Goal: Information Seeking & Learning: Learn about a topic

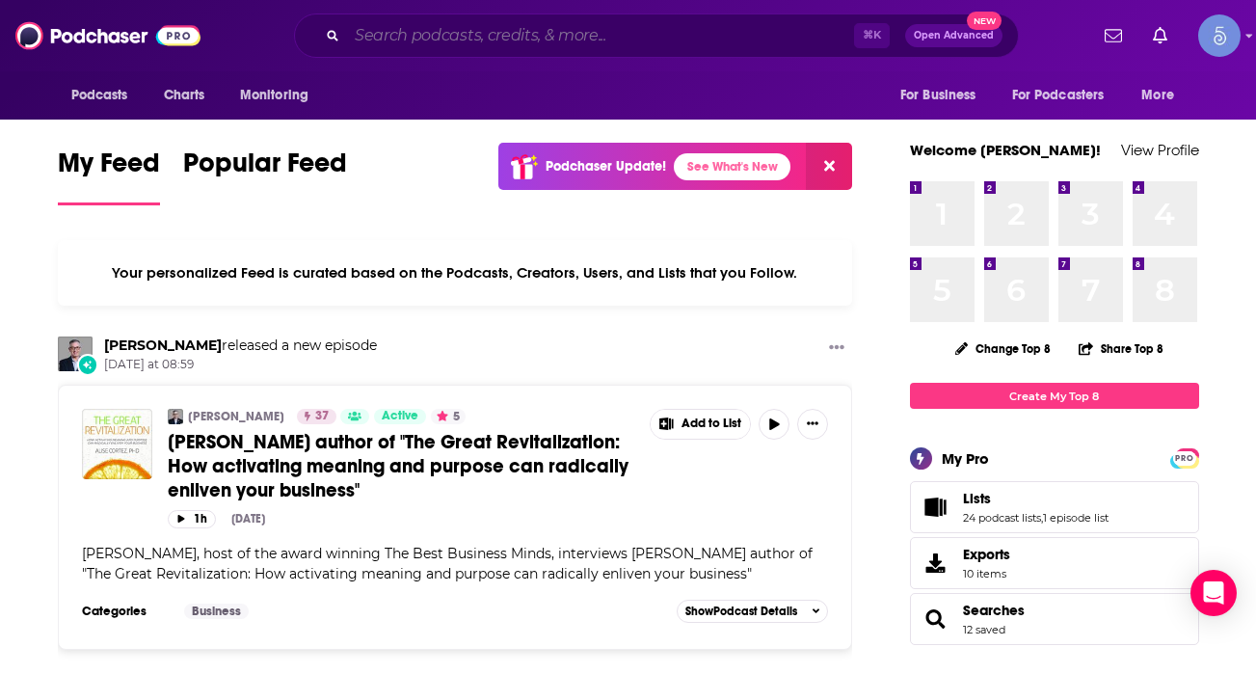
click at [500, 38] on input "Search podcasts, credits, & more..." at bounding box center [600, 35] width 507 height 31
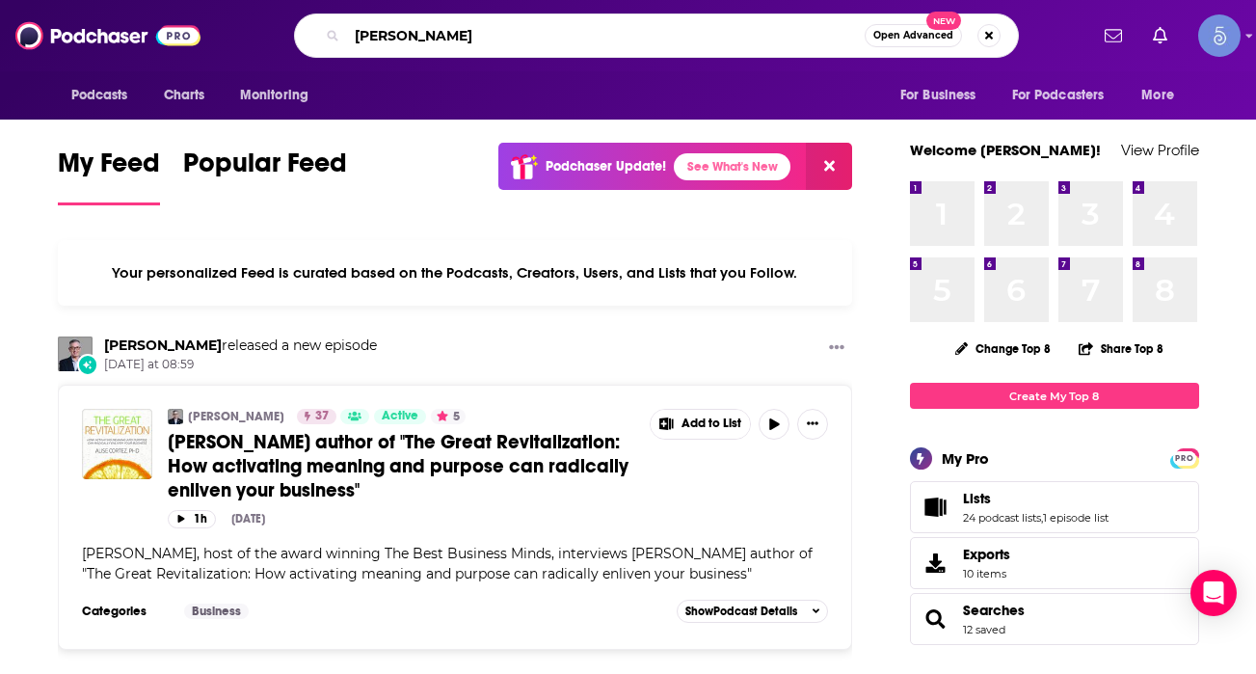
type input "[PERSON_NAME]"
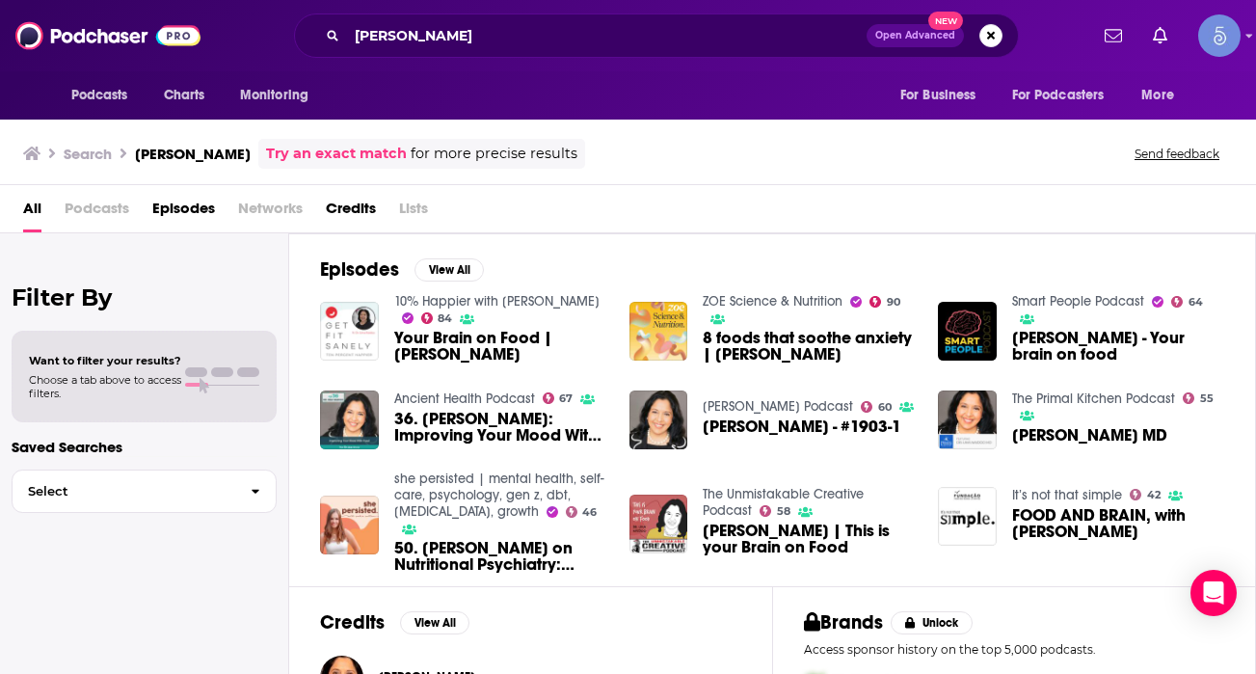
click at [642, 191] on div "All Podcasts Episodes Networks Credits Lists" at bounding box center [628, 209] width 1256 height 48
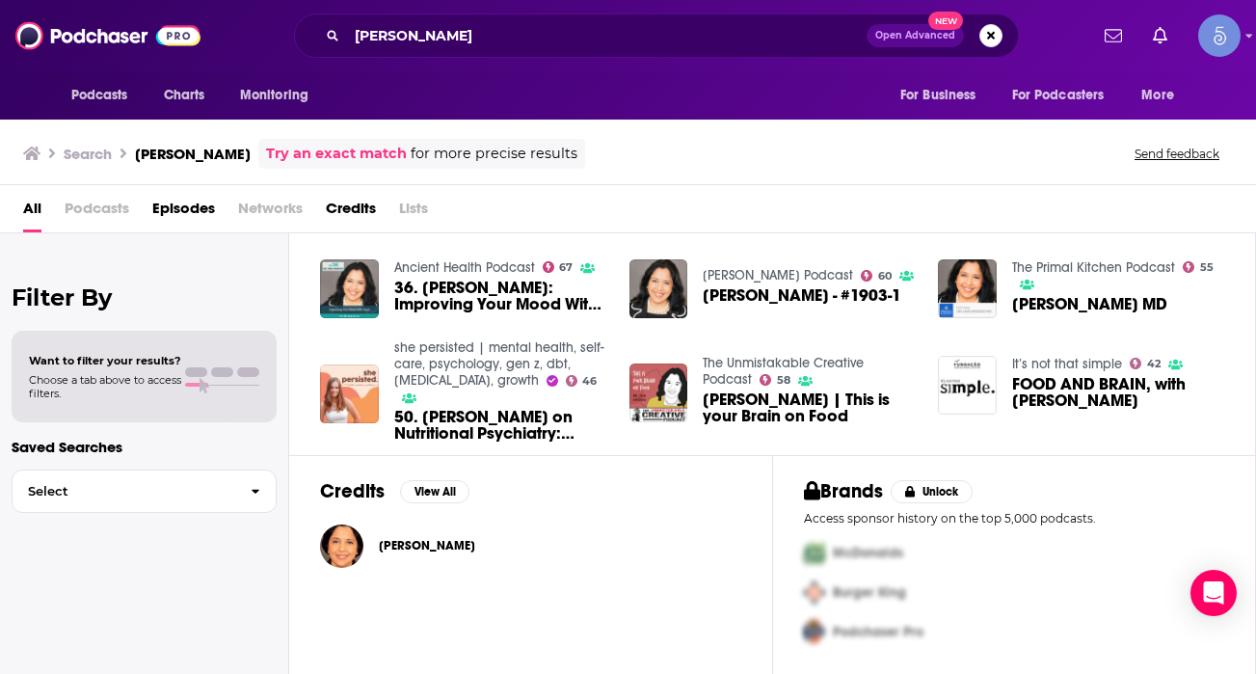
scroll to position [130, 0]
click at [410, 548] on span "[PERSON_NAME]" at bounding box center [427, 546] width 96 height 15
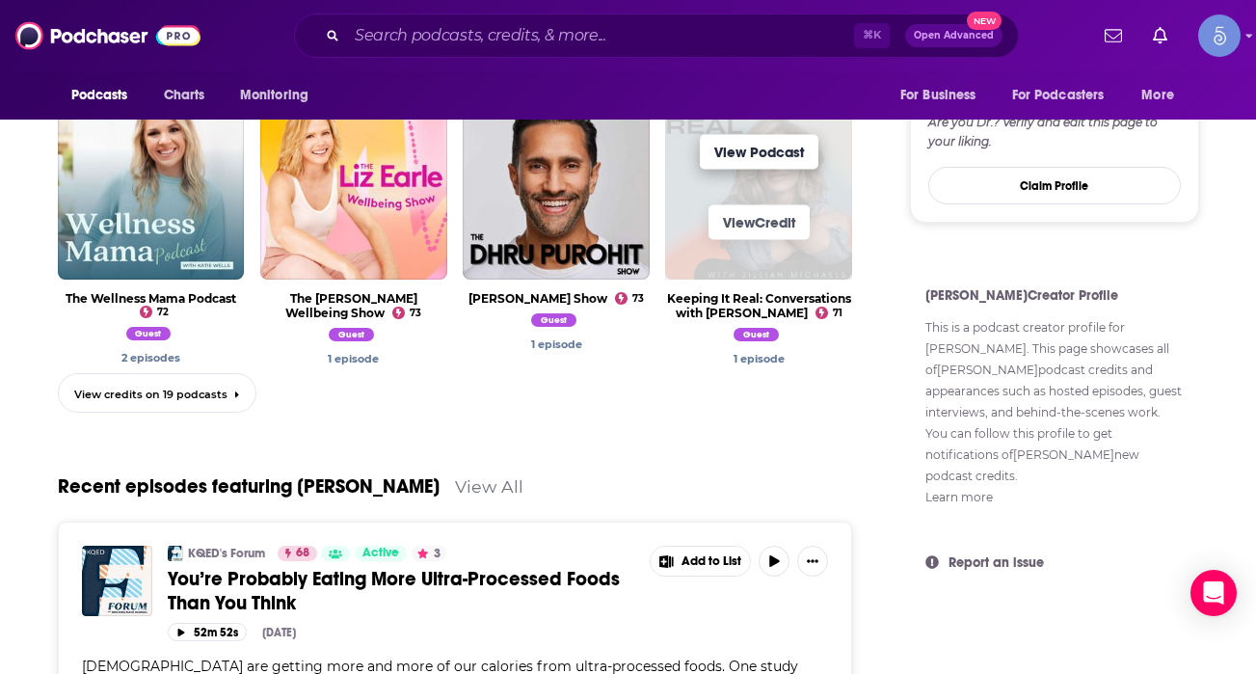
scroll to position [1000, 0]
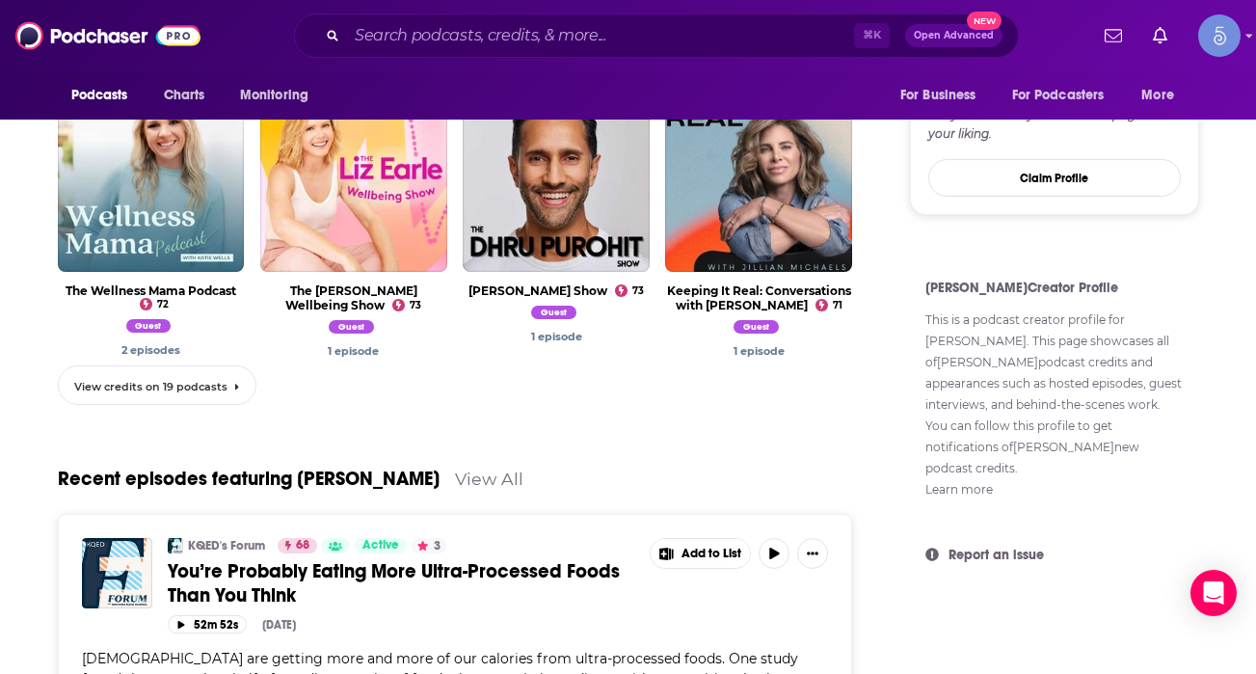
click at [211, 381] on span "View credits on 19 podcasts" at bounding box center [150, 386] width 153 height 13
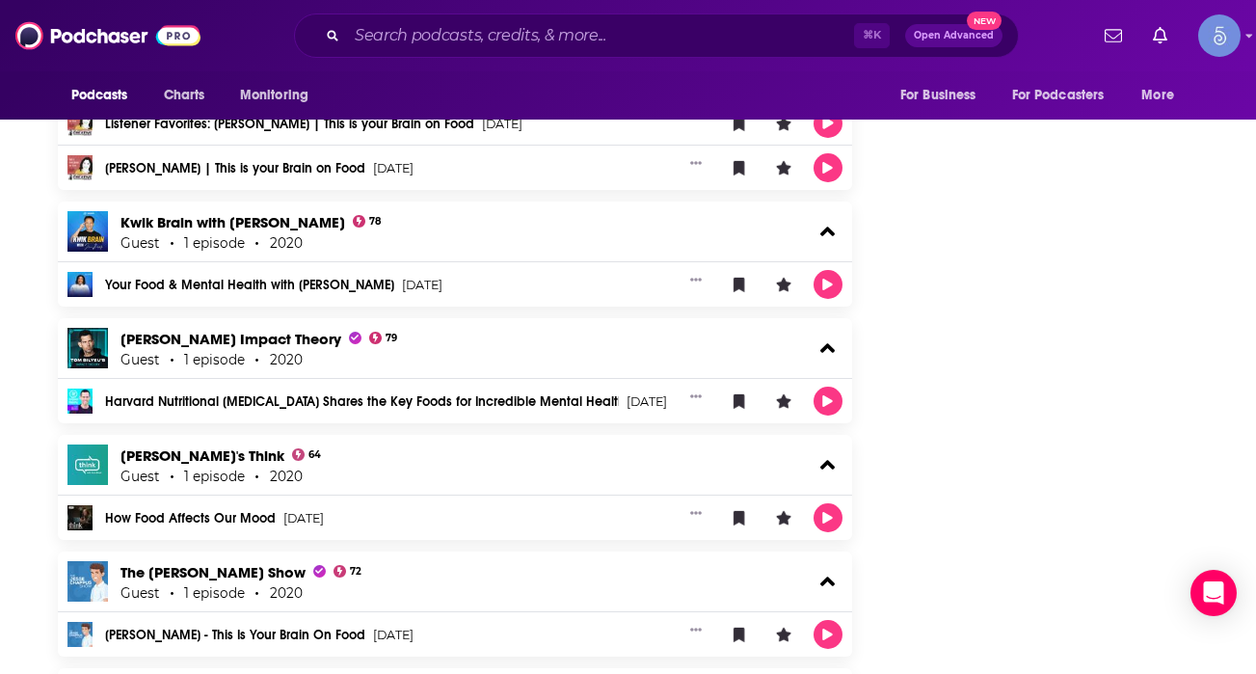
scroll to position [2338, 0]
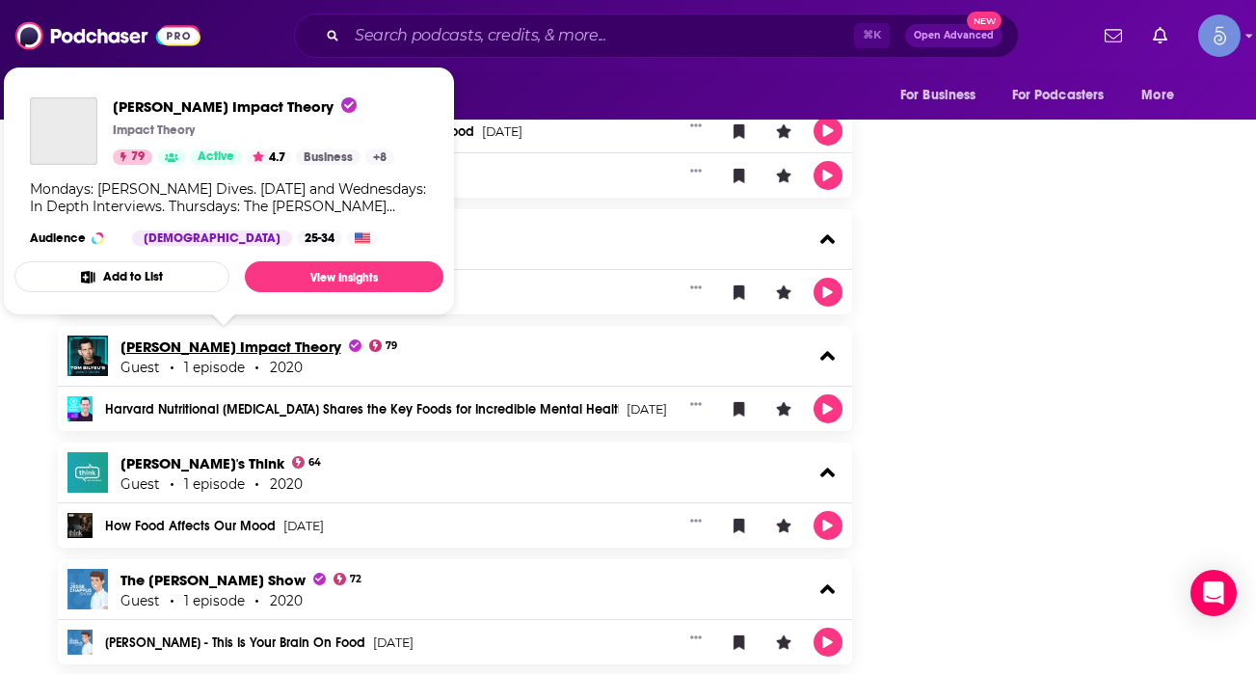
click at [162, 342] on span "[PERSON_NAME] Impact Theory" at bounding box center [241, 346] width 241 height 18
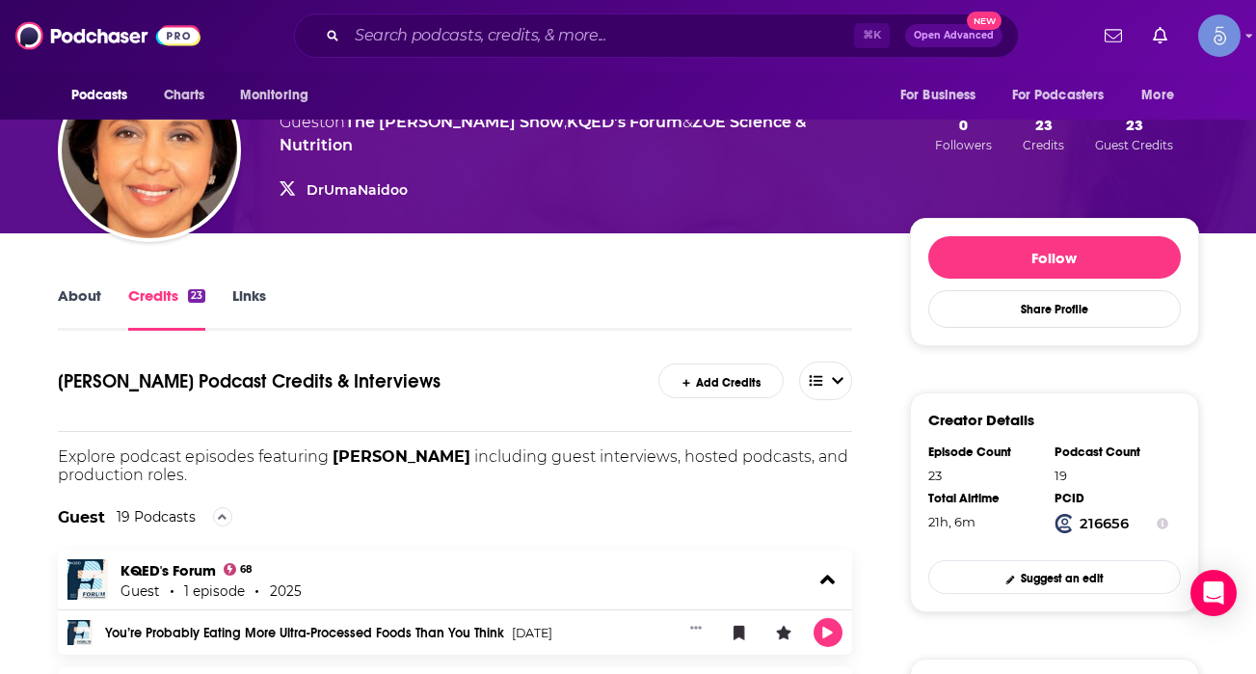
scroll to position [188, 0]
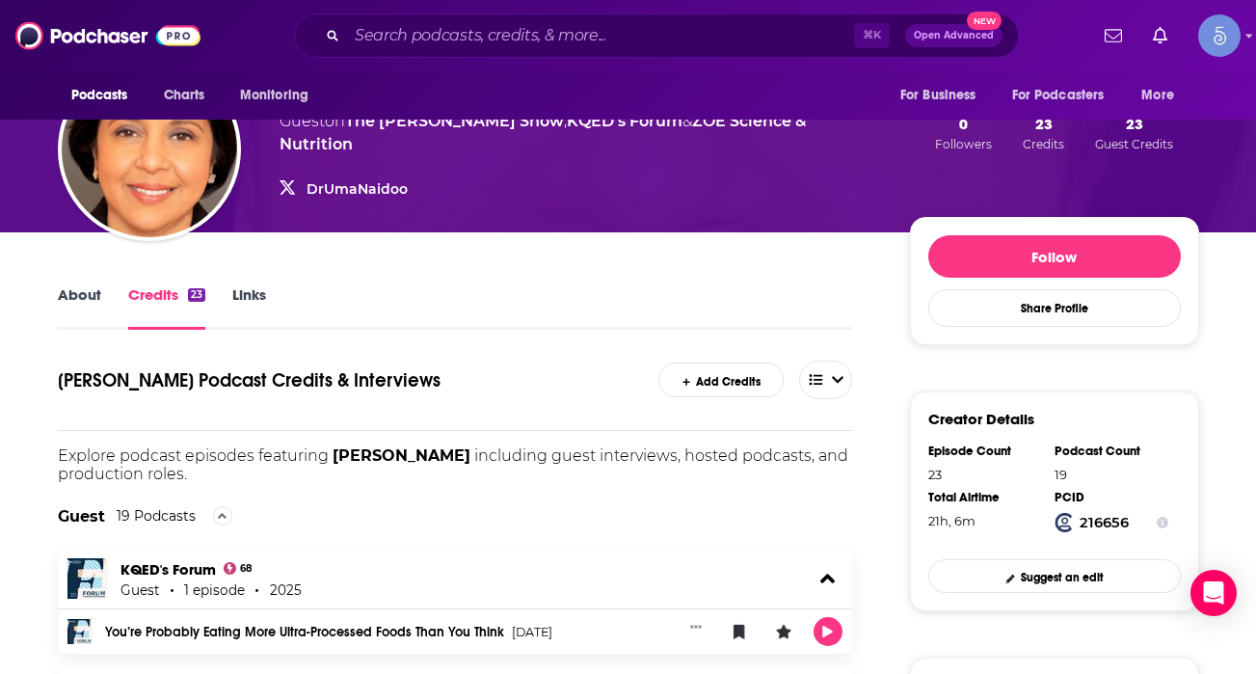
click at [61, 297] on link "About" at bounding box center [79, 307] width 43 height 44
